Goal: Find specific page/section: Find specific page/section

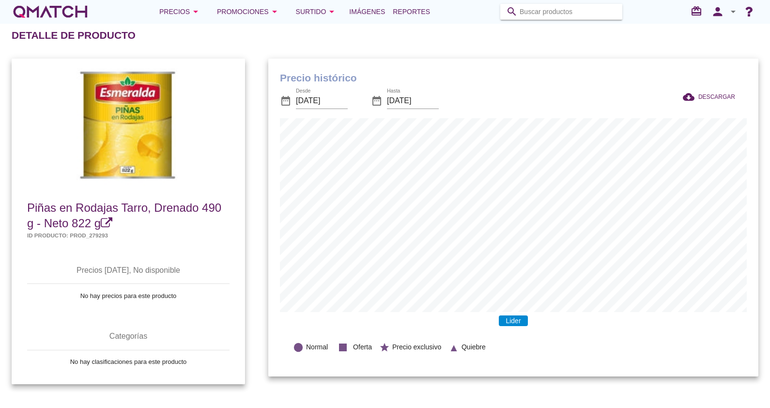
scroll to position [317, 490]
type input "7800009910712"
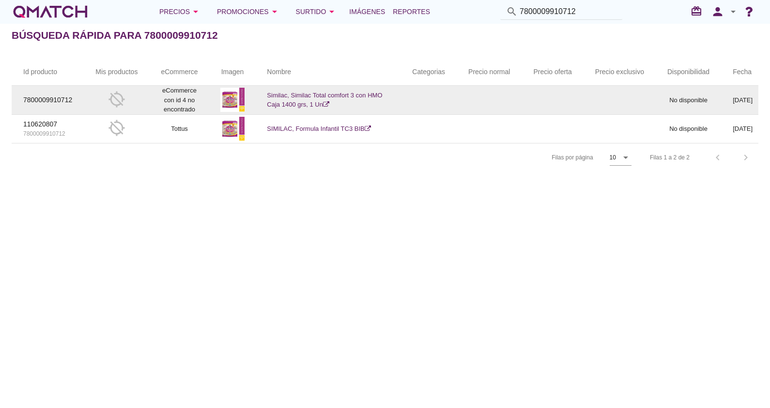
click at [301, 99] on td "Similac, Similac Total comfort 3 con HMO Caja 1400 grs, 1 Un" at bounding box center [327, 100] width 145 height 29
click at [297, 95] on link "Similac, Similac Total comfort 3 con HMO Caja 1400 grs, 1 Un" at bounding box center [324, 100] width 115 height 17
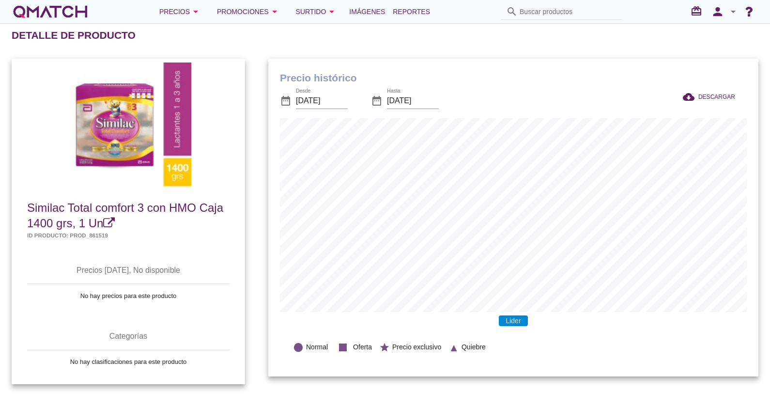
scroll to position [317, 490]
click at [584, 13] on input "Buscar productos" at bounding box center [563, 12] width 97 height 16
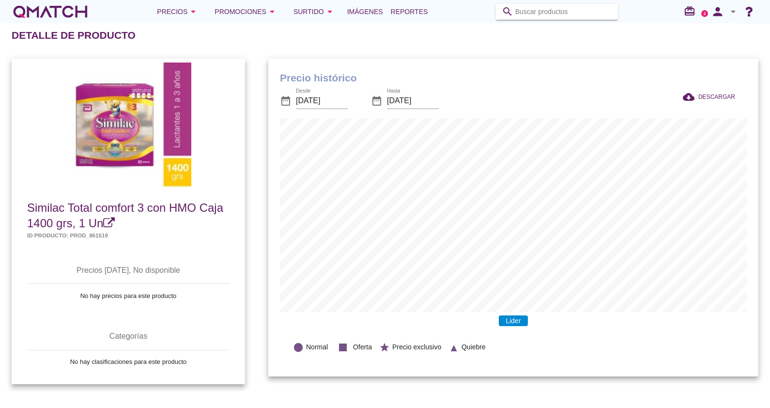
paste input "8710428999481"
type input "8710428999481"
